Goal: Information Seeking & Learning: Learn about a topic

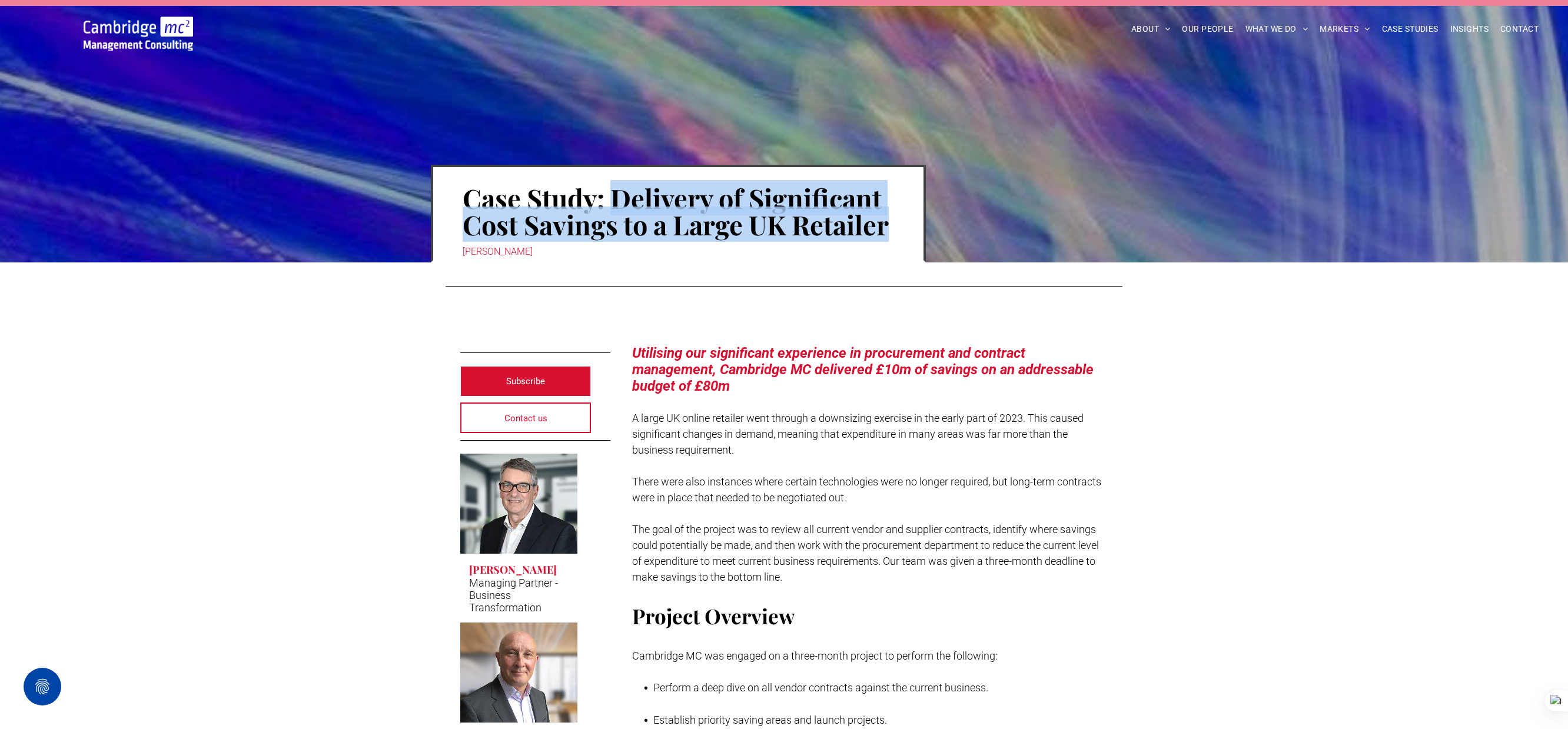
drag, startPoint x: 614, startPoint y: 196, endPoint x: 890, endPoint y: 225, distance: 277.5
click at [890, 225] on h1 "Case Study: Delivery of Significant Cost Savings to a Large UK Retailer" at bounding box center [678, 211] width 432 height 55
copy h1 "Delivery of Significant Cost Savings to a Large UK Retailer"
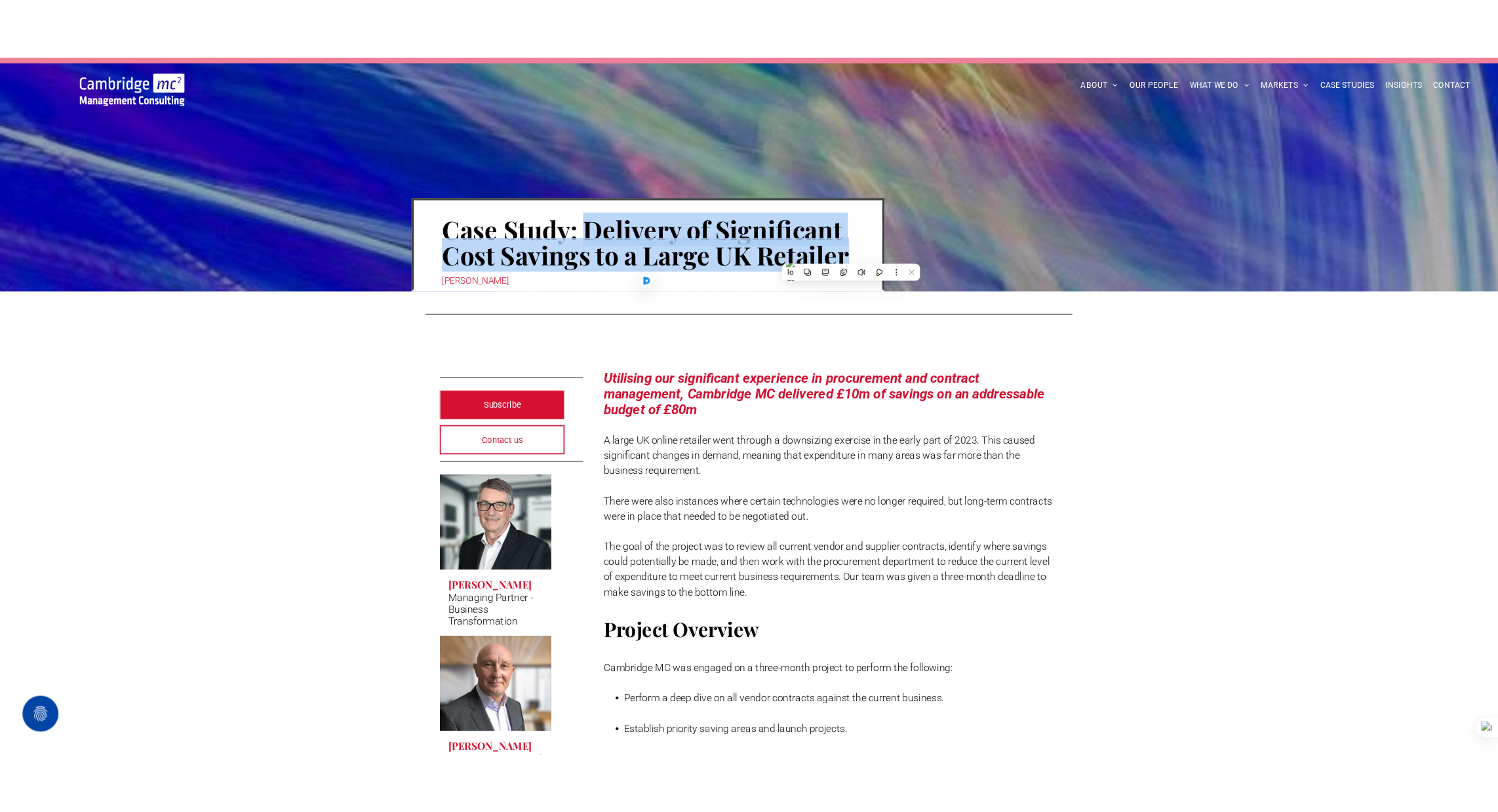
scroll to position [31, 0]
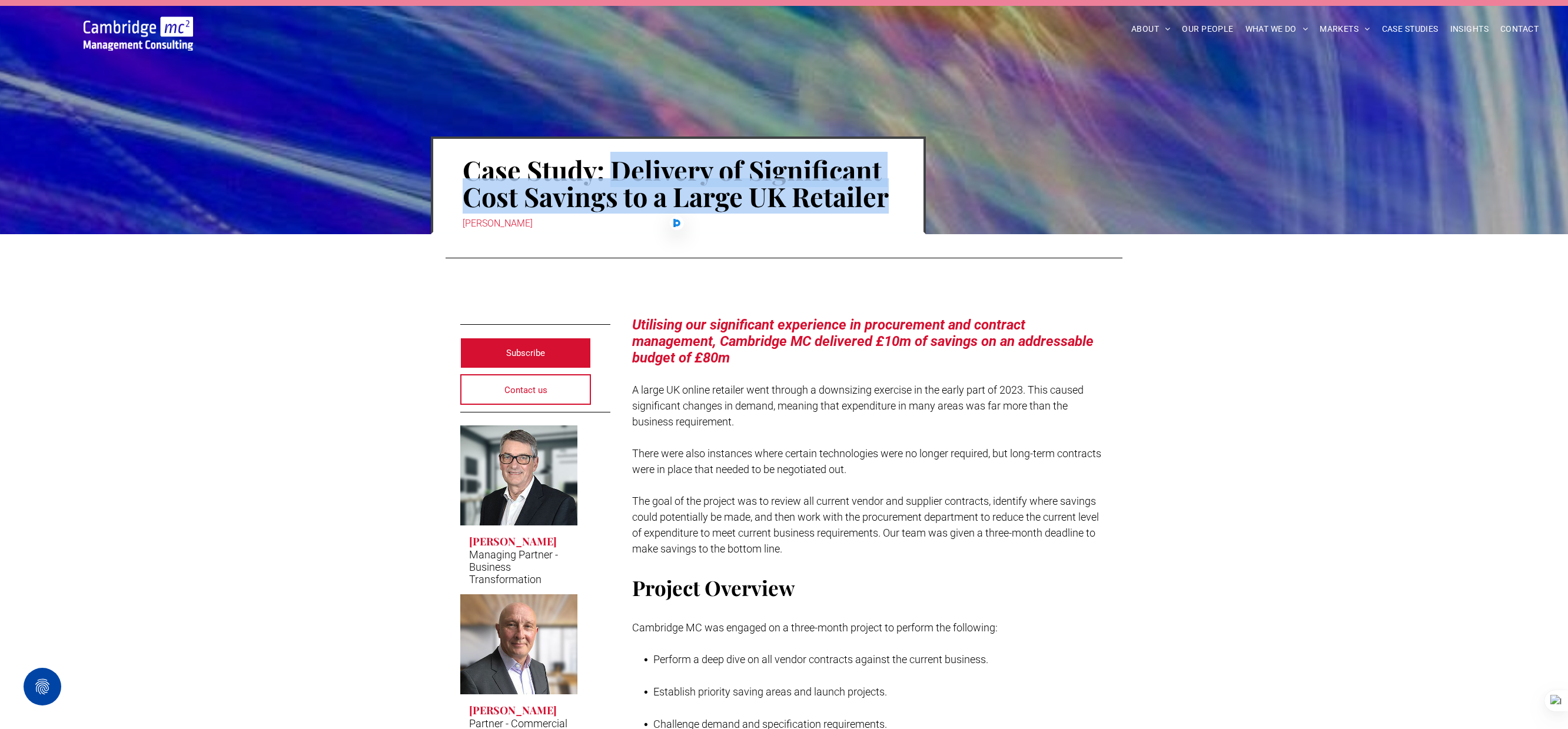
copy h1 "Delivery of Significant Cost Savings to a Large UK Retailer"
click at [1554, 698] on div at bounding box center [1553, 701] width 28 height 21
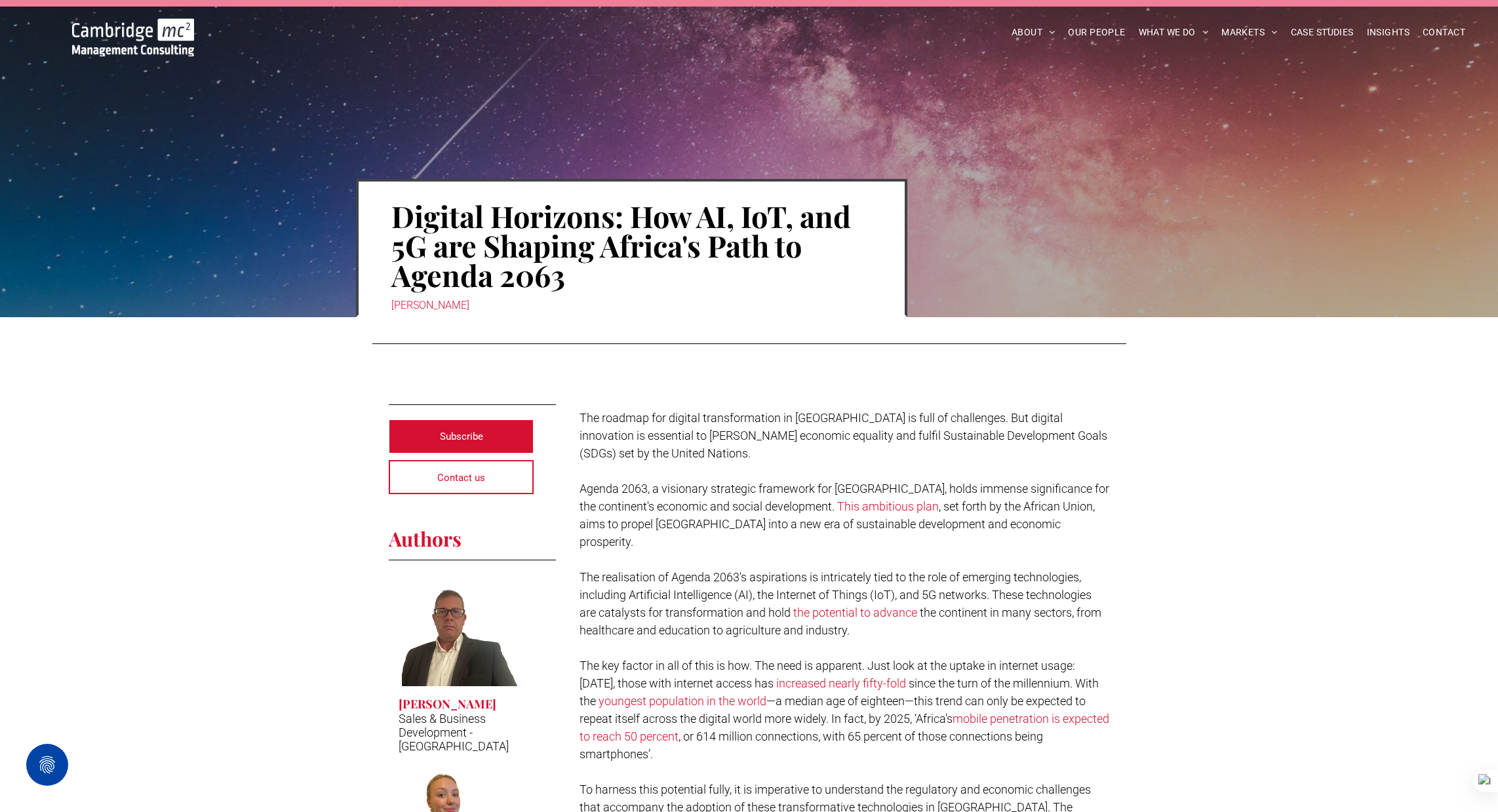
scroll to position [17, 0]
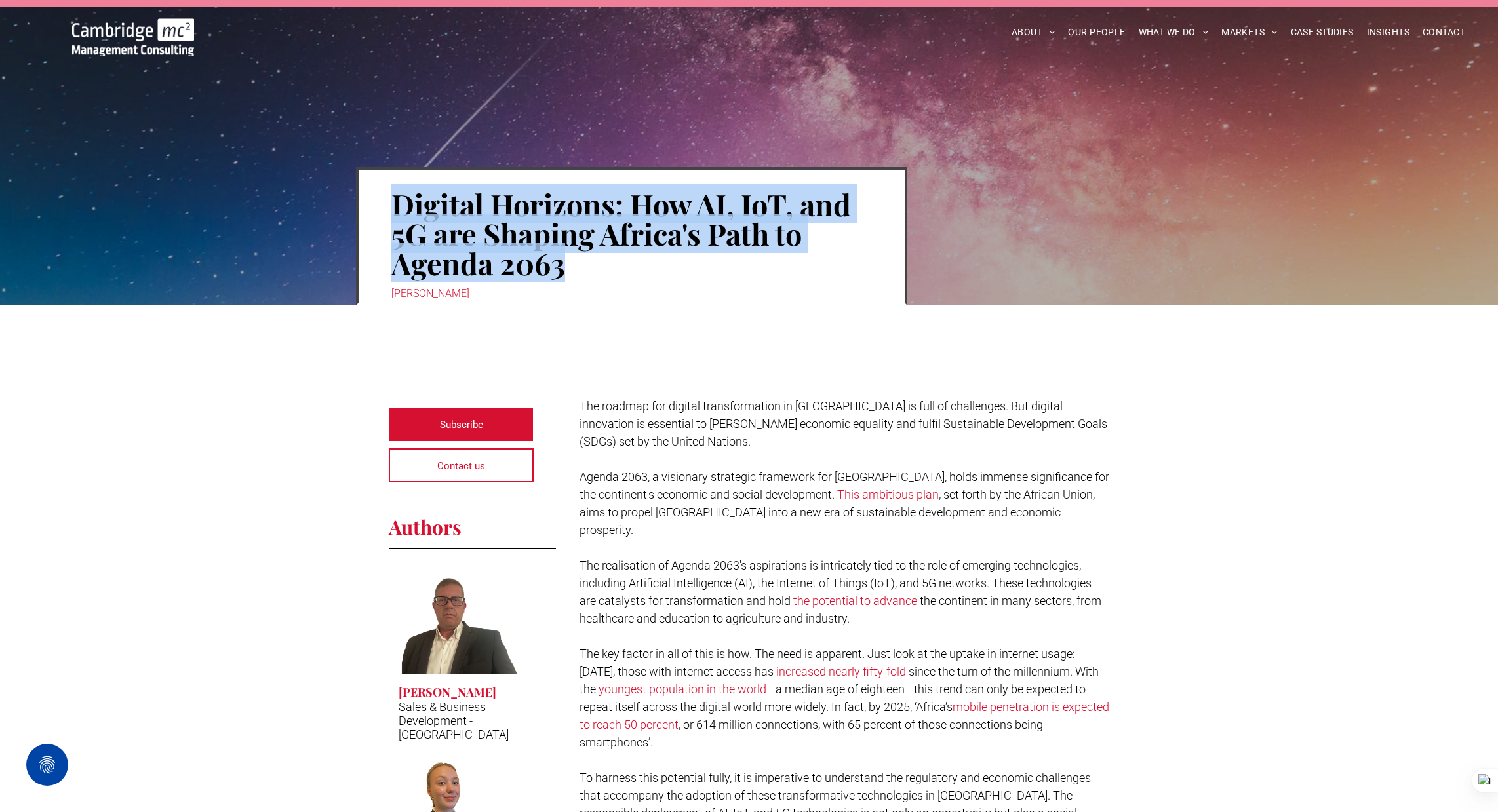
drag, startPoint x: 399, startPoint y: 205, endPoint x: 551, endPoint y: 253, distance: 159.4
click at [567, 262] on h1 "Digital Horizons: How AI, IoT, and 5G are Shaping Africa's Path to Agenda 2063" at bounding box center [631, 233] width 481 height 91
copy h1 "Digital Horizons: How AI, IoT, and 5G are Shaping Africa's Path to Agenda 2063"
